Goal: Information Seeking & Learning: Learn about a topic

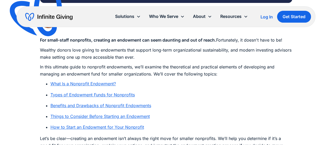
scroll to position [268, 0]
click at [117, 96] on link "Types of Endowment Funds for Nonprofits" at bounding box center [92, 94] width 84 height 5
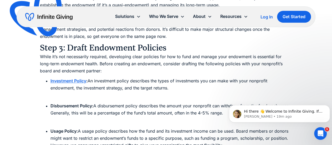
scroll to position [2241, 0]
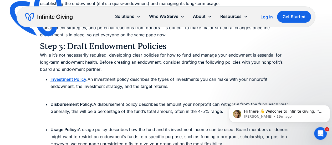
click at [71, 81] on strong "Investment Policy" at bounding box center [68, 78] width 36 height 5
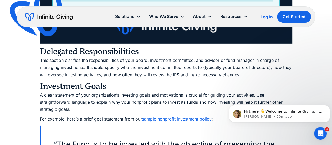
scroll to position [1366, 0]
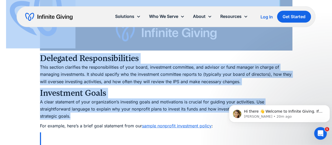
drag, startPoint x: 71, startPoint y: 102, endPoint x: 45, endPoint y: 46, distance: 61.5
copy div "Ultimate Guides How to Develop a Nonprofit Investment Policy and Manage Risk Cr…"
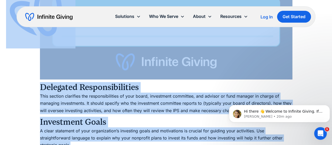
scroll to position [1337, 0]
